Goal: Navigation & Orientation: Find specific page/section

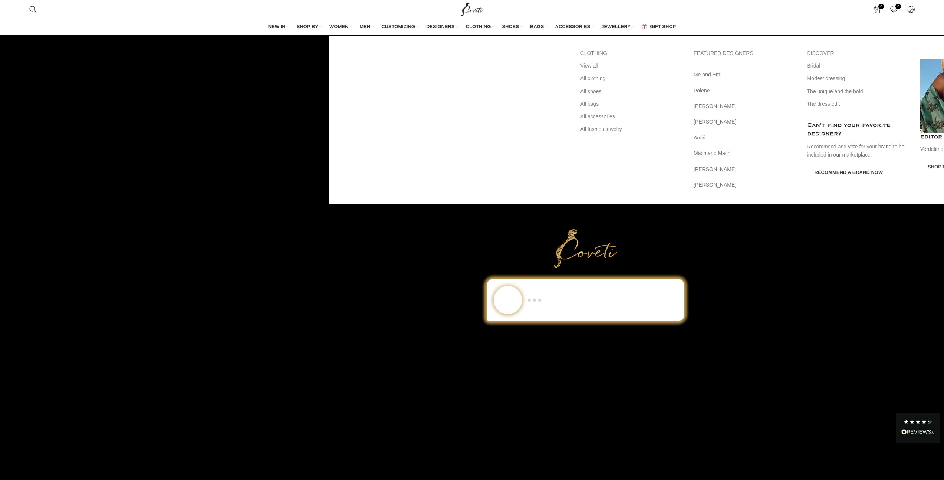
click at [329, 30] on span "WOMEN" at bounding box center [338, 26] width 19 height 7
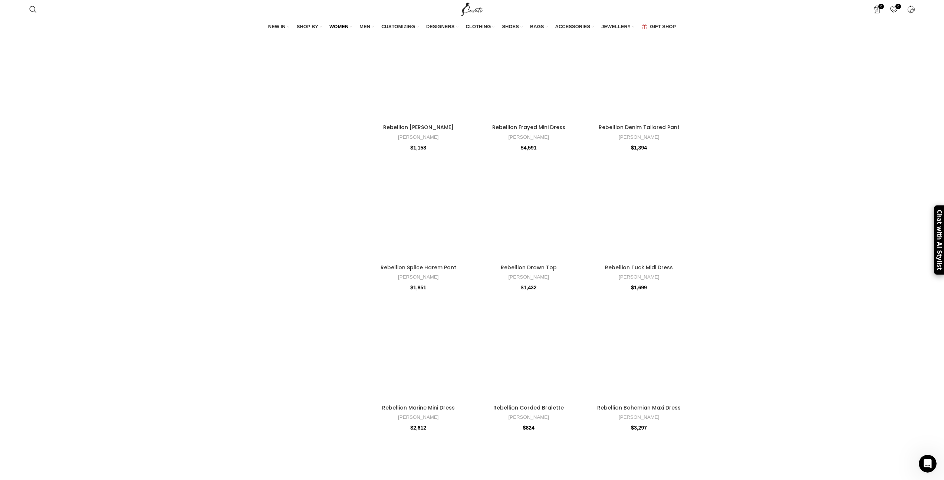
scroll to position [782, 0]
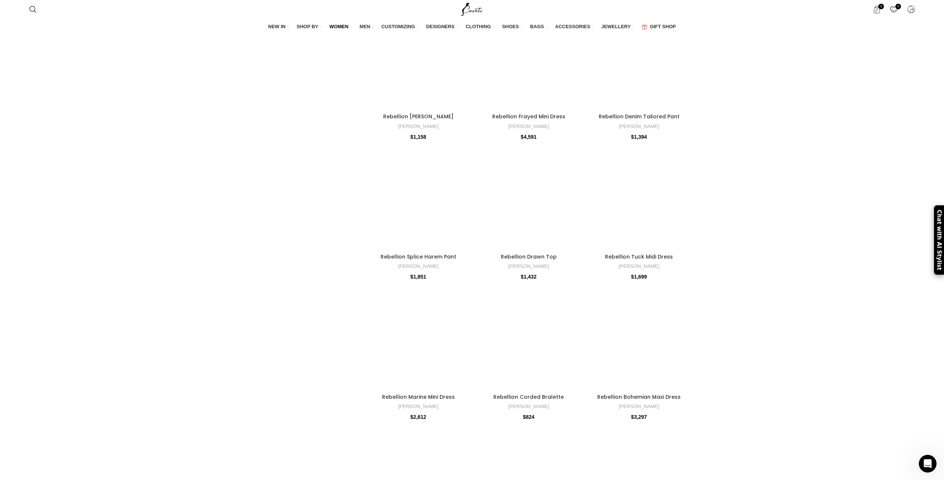
click at [0, 0] on link "Pants" at bounding box center [0, 0] width 0 height 0
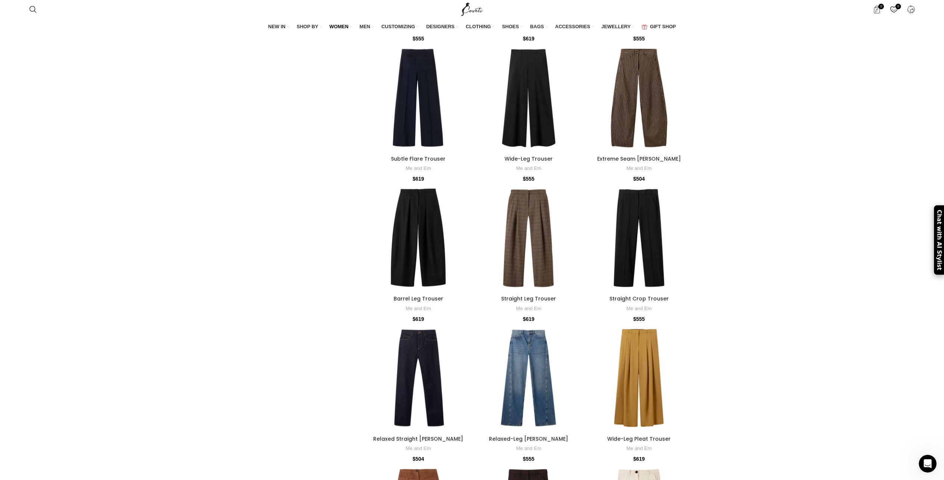
click at [0, 0] on link "Pants" at bounding box center [0, 0] width 0 height 0
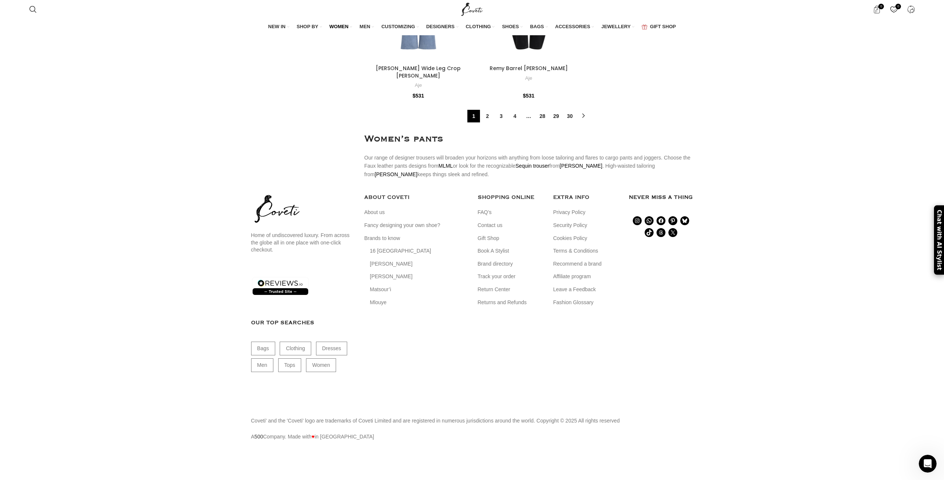
scroll to position [15229, 0]
